Goal: Task Accomplishment & Management: Manage account settings

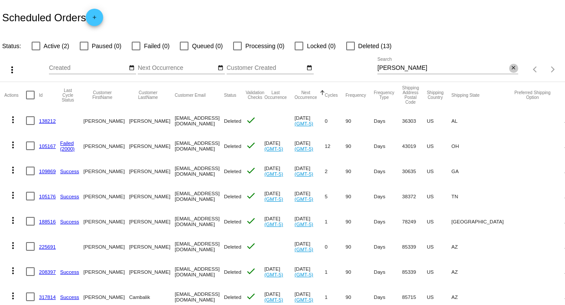
click at [511, 66] on mat-icon "close" at bounding box center [514, 68] width 6 height 7
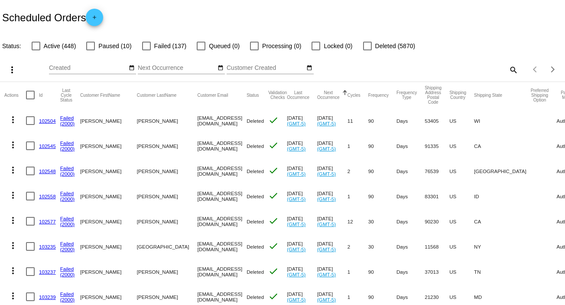
click at [508, 69] on mat-icon "search" at bounding box center [513, 69] width 10 height 13
click at [507, 69] on input "Search" at bounding box center [448, 68] width 141 height 7
paste input "[EMAIL_ADDRESS][DOMAIN_NAME]"
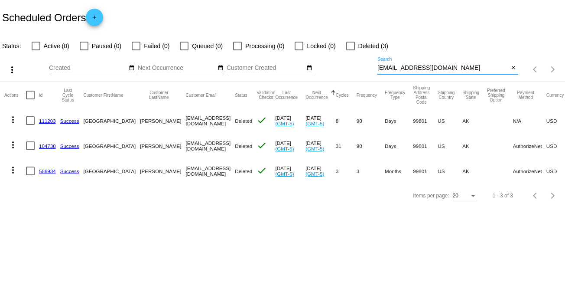
type input "[EMAIL_ADDRESS][DOMAIN_NAME]"
click at [12, 140] on mat-icon "more_vert" at bounding box center [13, 145] width 10 height 10
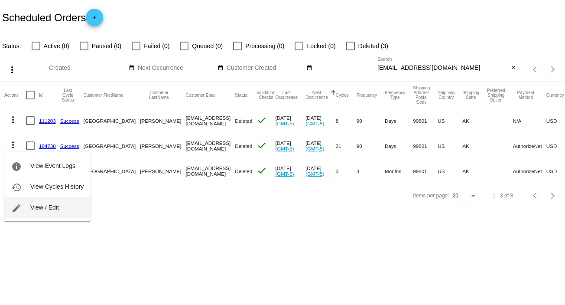
click at [49, 205] on span "View / Edit" at bounding box center [44, 207] width 29 height 7
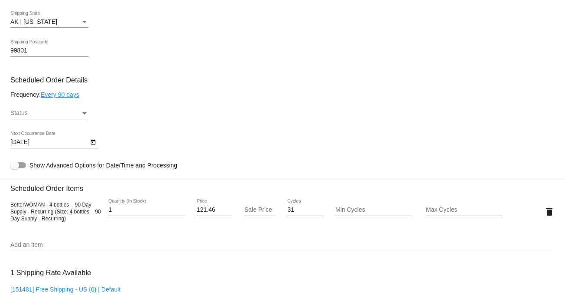
scroll to position [446, 0]
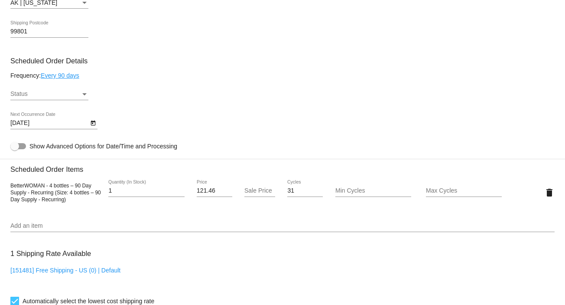
click at [83, 95] on div "Status" at bounding box center [84, 94] width 4 height 2
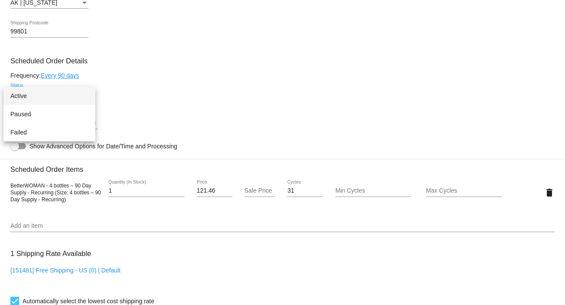
click at [68, 98] on span "Active" at bounding box center [49, 96] width 78 height 18
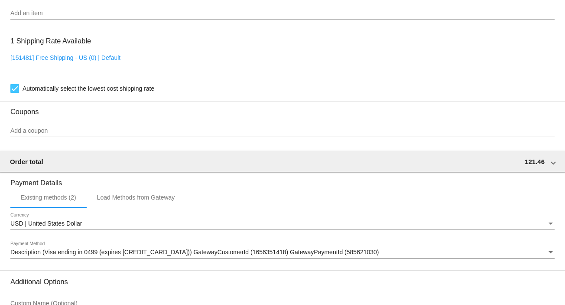
scroll to position [749, 0]
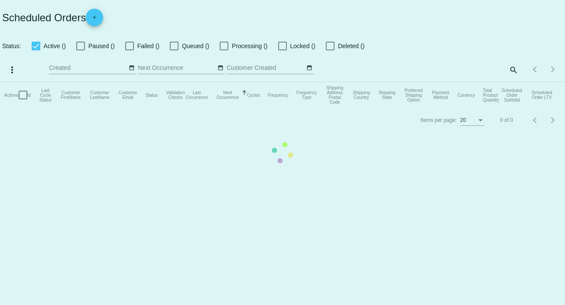
checkbox input "false"
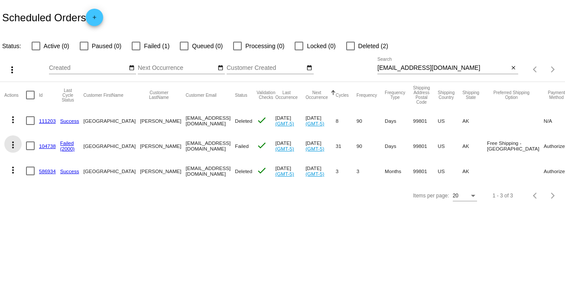
click at [10, 146] on mat-icon "more_vert" at bounding box center [13, 145] width 10 height 10
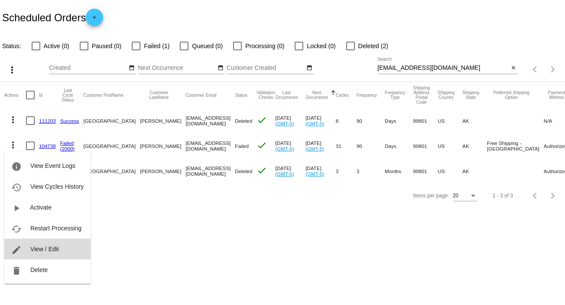
click at [71, 249] on button "edit View / Edit" at bounding box center [47, 248] width 86 height 21
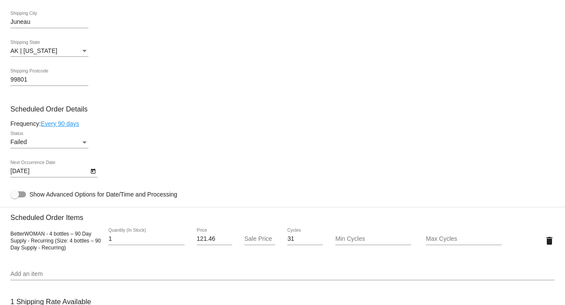
scroll to position [447, 0]
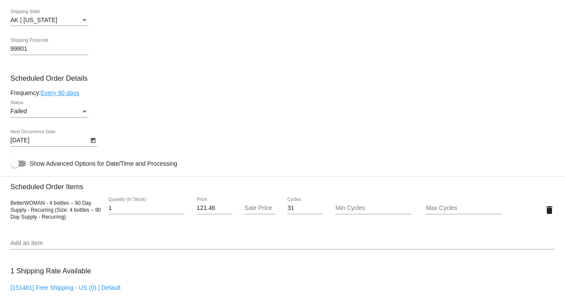
click at [87, 111] on div "Status" at bounding box center [85, 111] width 8 height 7
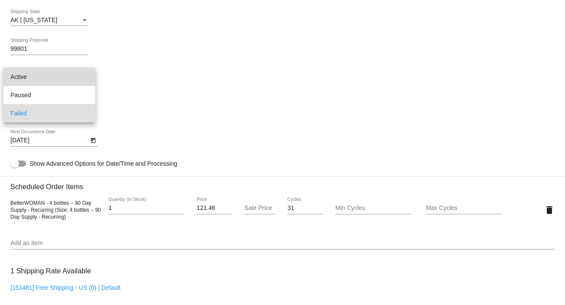
click at [81, 78] on span "Active" at bounding box center [49, 77] width 78 height 18
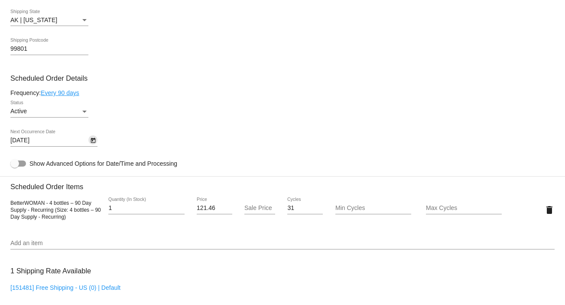
click at [94, 140] on icon "Open calendar" at bounding box center [93, 140] width 5 height 5
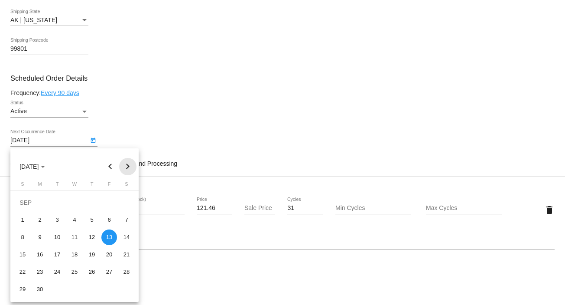
click at [128, 162] on button "Next month" at bounding box center [127, 166] width 17 height 17
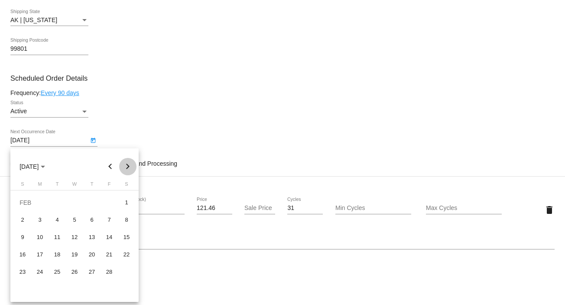
click at [128, 162] on button "Next month" at bounding box center [127, 166] width 17 height 17
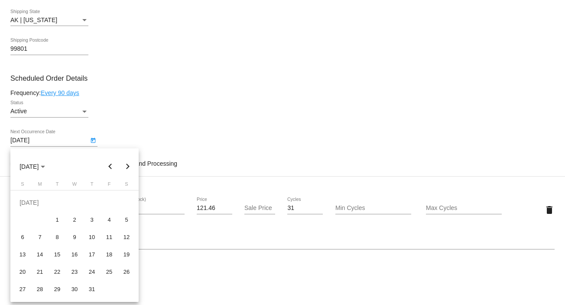
click at [128, 162] on button "Next month" at bounding box center [127, 166] width 17 height 17
click at [110, 167] on button "Previous month" at bounding box center [110, 166] width 17 height 17
click at [109, 253] on div "19" at bounding box center [109, 255] width 16 height 16
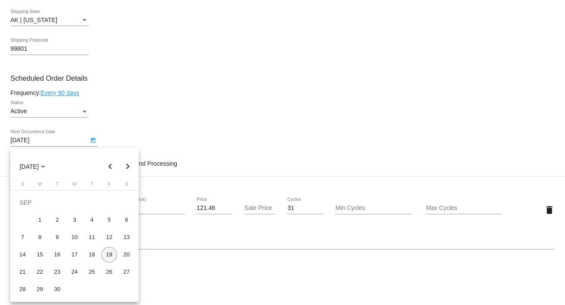
type input "9/19/2025"
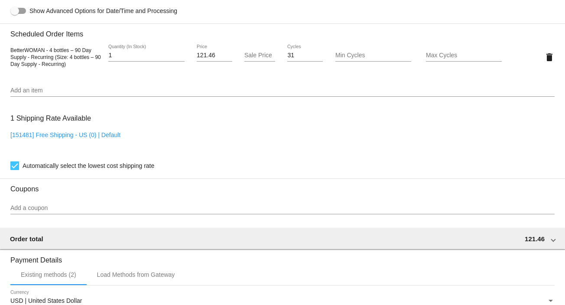
scroll to position [767, 0]
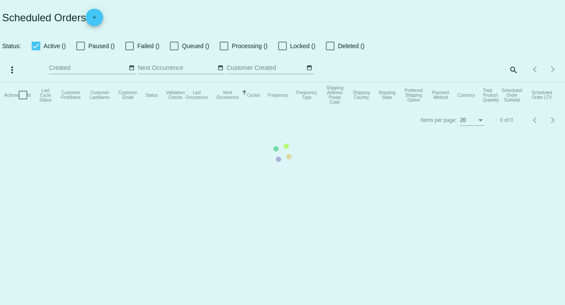
checkbox input "false"
